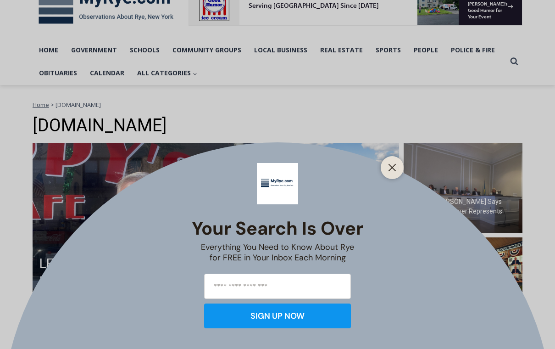
click at [393, 167] on icon "Close" at bounding box center [392, 167] width 8 height 8
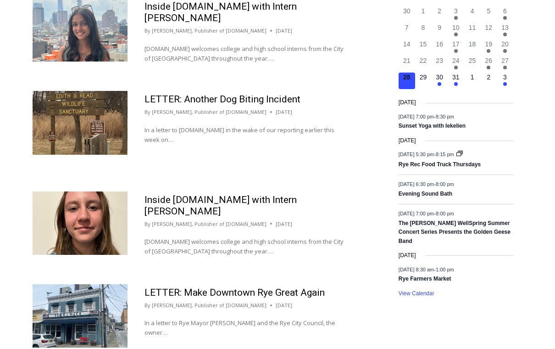
scroll to position [1287, 0]
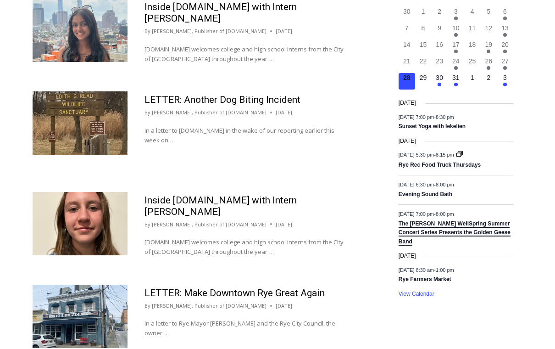
click at [446, 238] on link "The [PERSON_NAME] WellSpring Summer Concert Series Presents the Golden Geese Ba…" at bounding box center [455, 232] width 112 height 25
